Goal: Transaction & Acquisition: Subscribe to service/newsletter

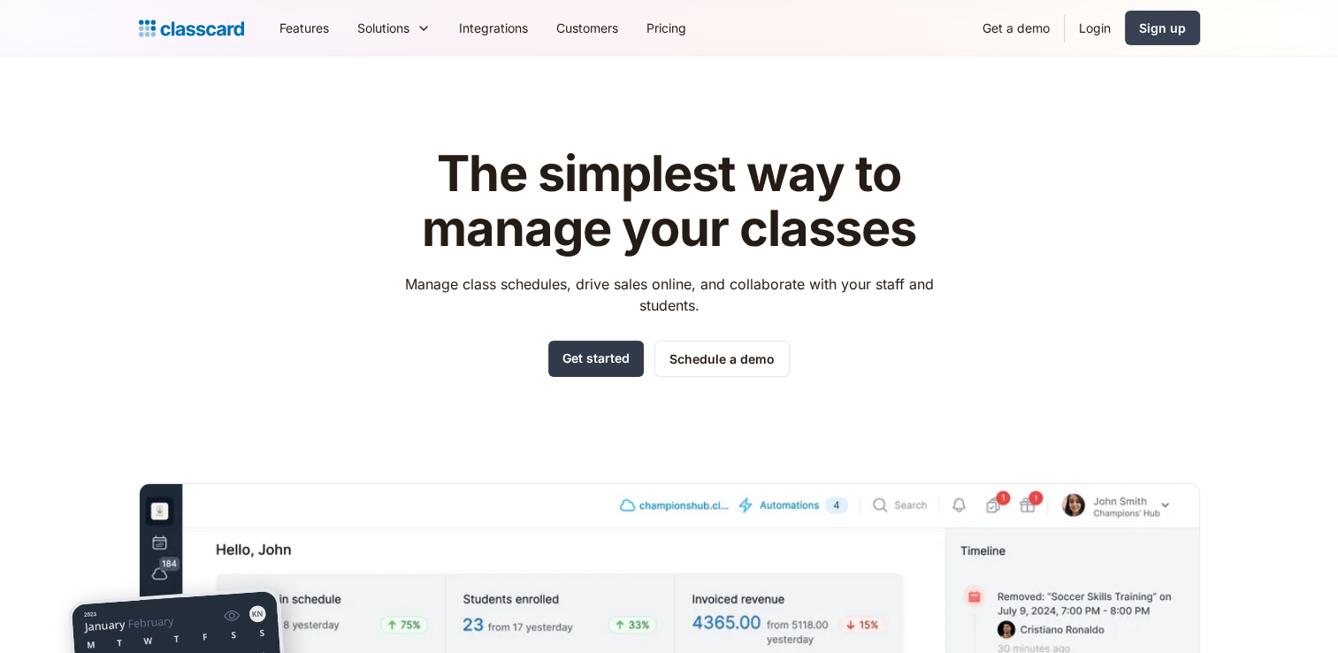
drag, startPoint x: 0, startPoint y: 0, endPoint x: 583, endPoint y: 355, distance: 682.5
click at [583, 355] on link "Get started" at bounding box center [595, 358] width 95 height 36
click at [1162, 22] on div "Sign up" at bounding box center [1162, 28] width 47 height 19
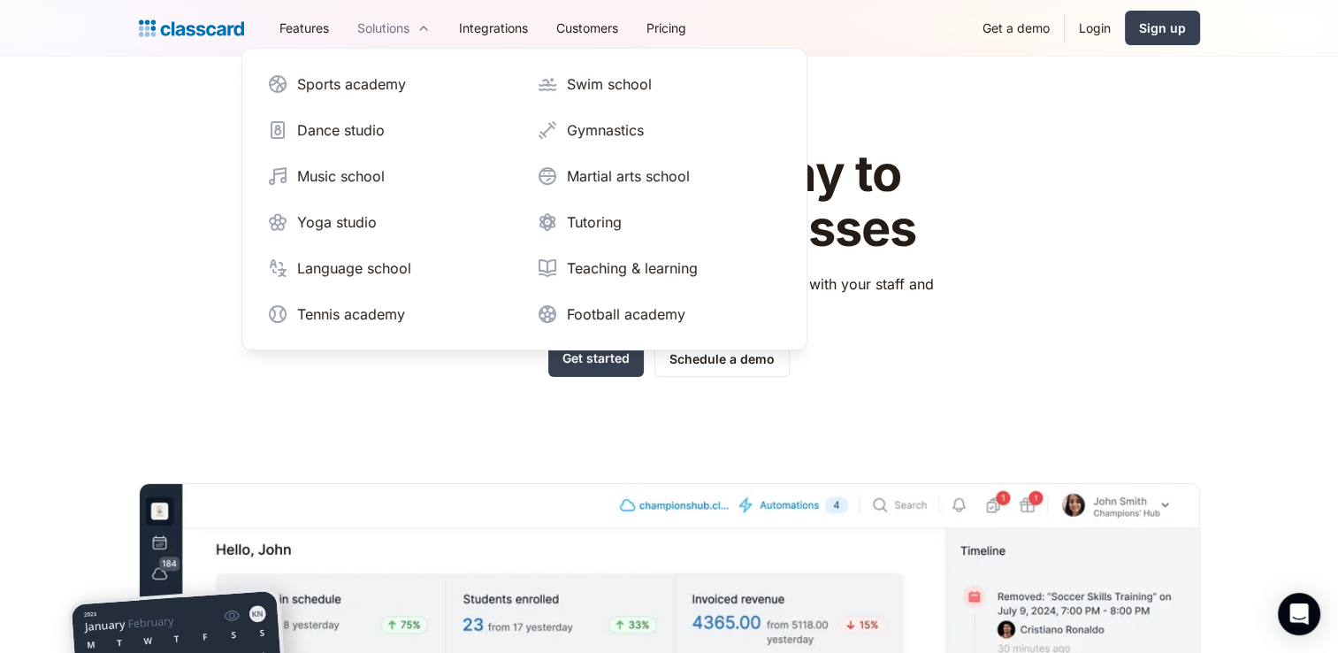
click at [425, 30] on icon at bounding box center [423, 28] width 14 height 18
